Goal: Use online tool/utility: Utilize a website feature to perform a specific function

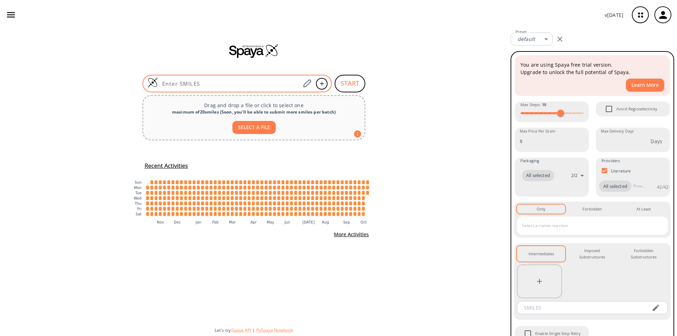
click at [235, 86] on input at bounding box center [229, 83] width 142 height 7
paste input "BrC1=CC(C(C(C(OC)=O)=NN2)=C2C3=CC=CC=C3)=CC=C1"
type input "BrC1=CC(C(C(C(OC)=O)=NN2)=C2C3=CC=CC=C3)=CC=C1"
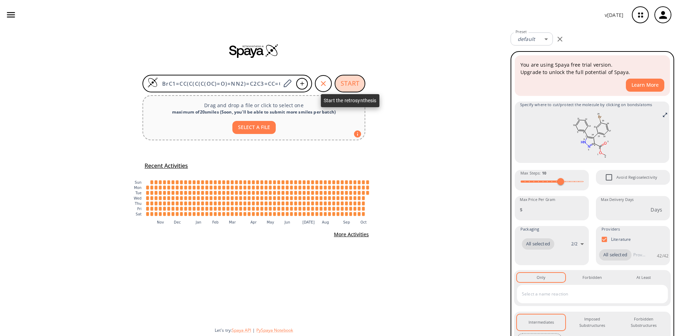
click at [348, 85] on button "START" at bounding box center [350, 84] width 31 height 18
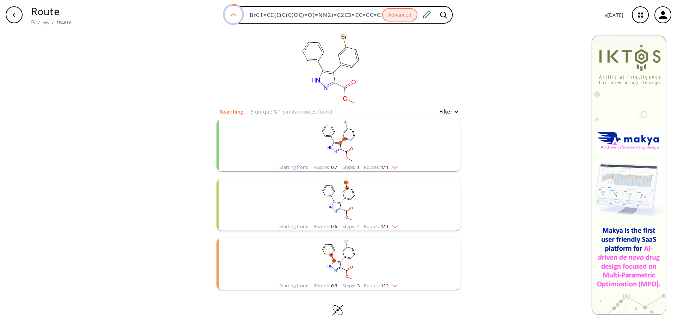
click at [396, 168] on img "clusters" at bounding box center [393, 166] width 9 height 6
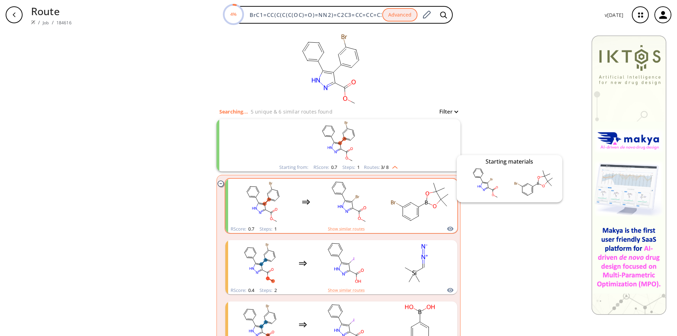
click at [447, 229] on icon "clusters" at bounding box center [450, 229] width 6 height 5
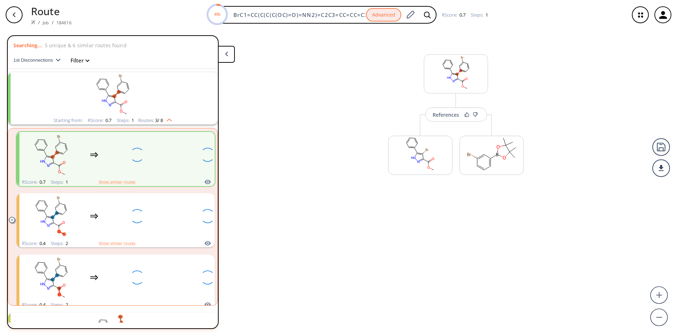
scroll to position [16, 0]
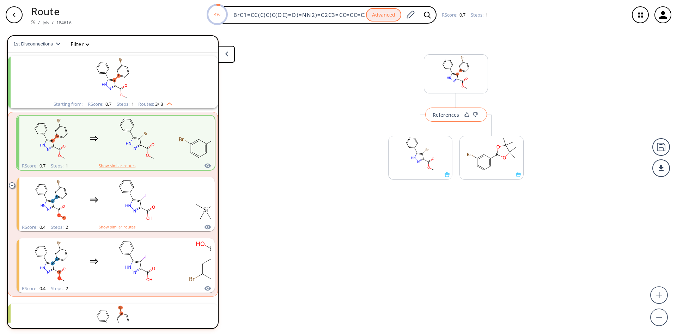
click at [452, 117] on div "References" at bounding box center [446, 115] width 26 height 5
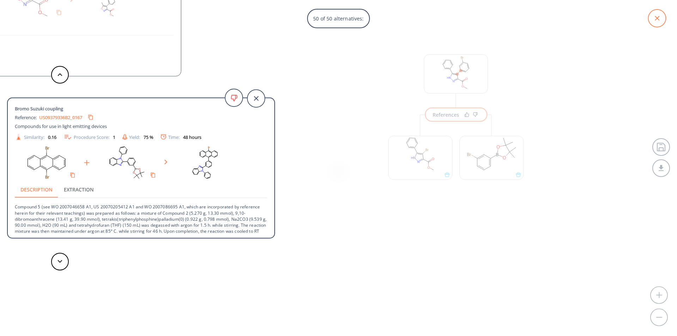
click at [659, 23] on icon at bounding box center [657, 19] width 18 height 18
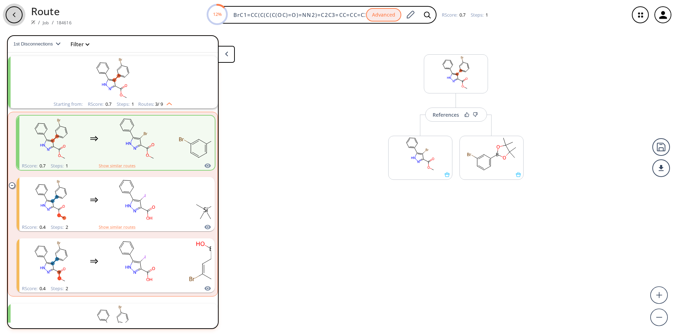
click at [19, 13] on div "button" at bounding box center [14, 14] width 17 height 17
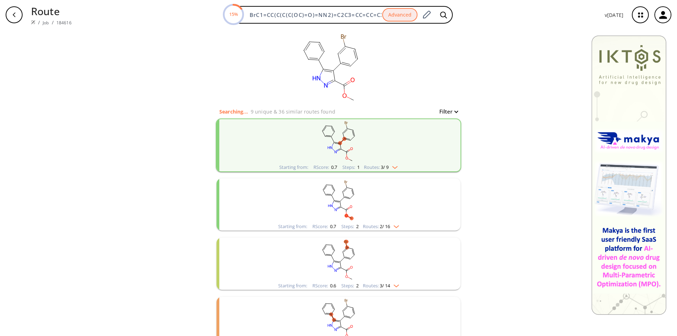
click at [18, 18] on div "button" at bounding box center [14, 14] width 17 height 17
